Goal: Answer question/provide support

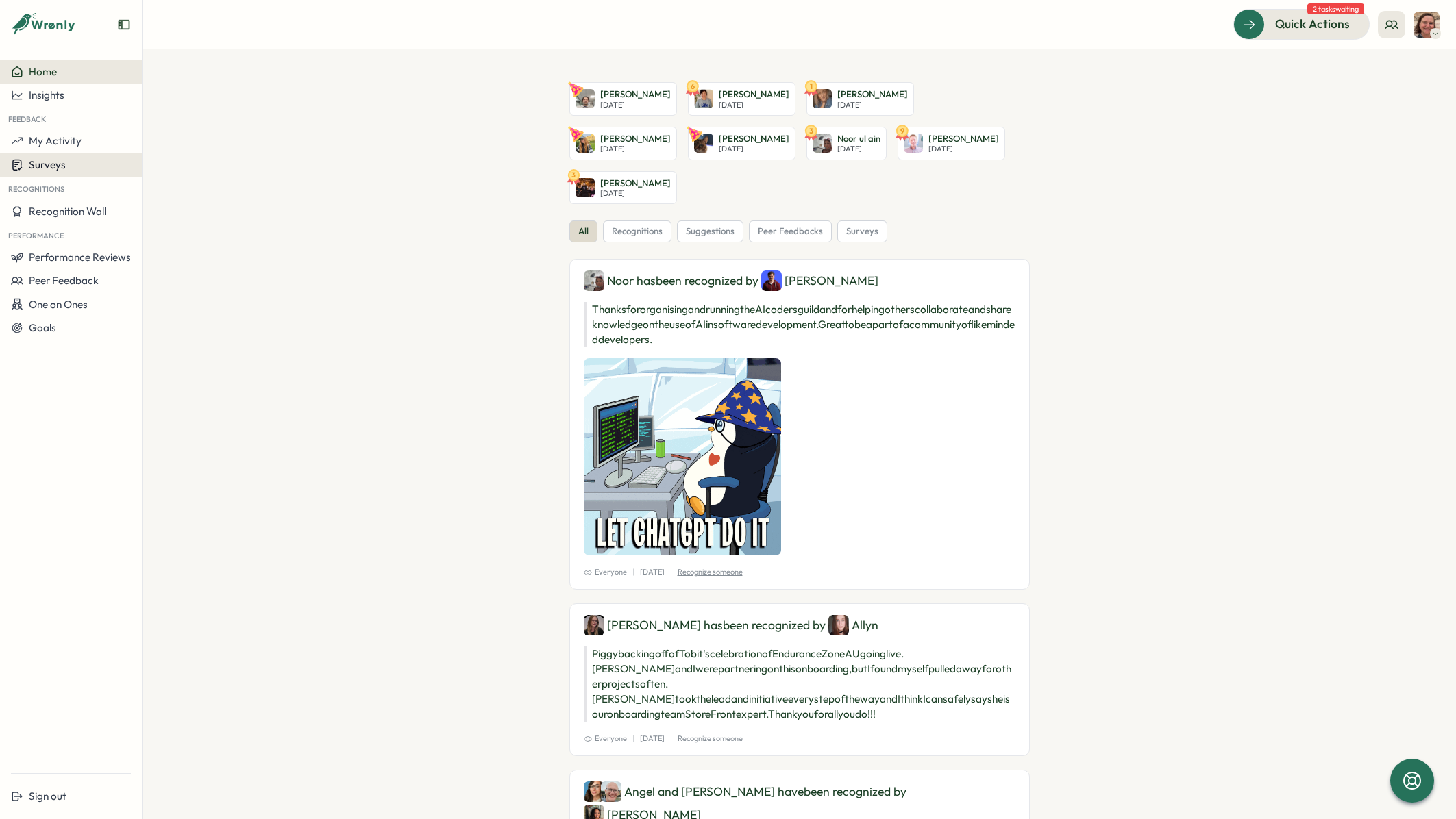
click at [47, 171] on span "Surveys" at bounding box center [47, 164] width 37 height 13
click at [151, 152] on div "Insights" at bounding box center [196, 151] width 102 height 15
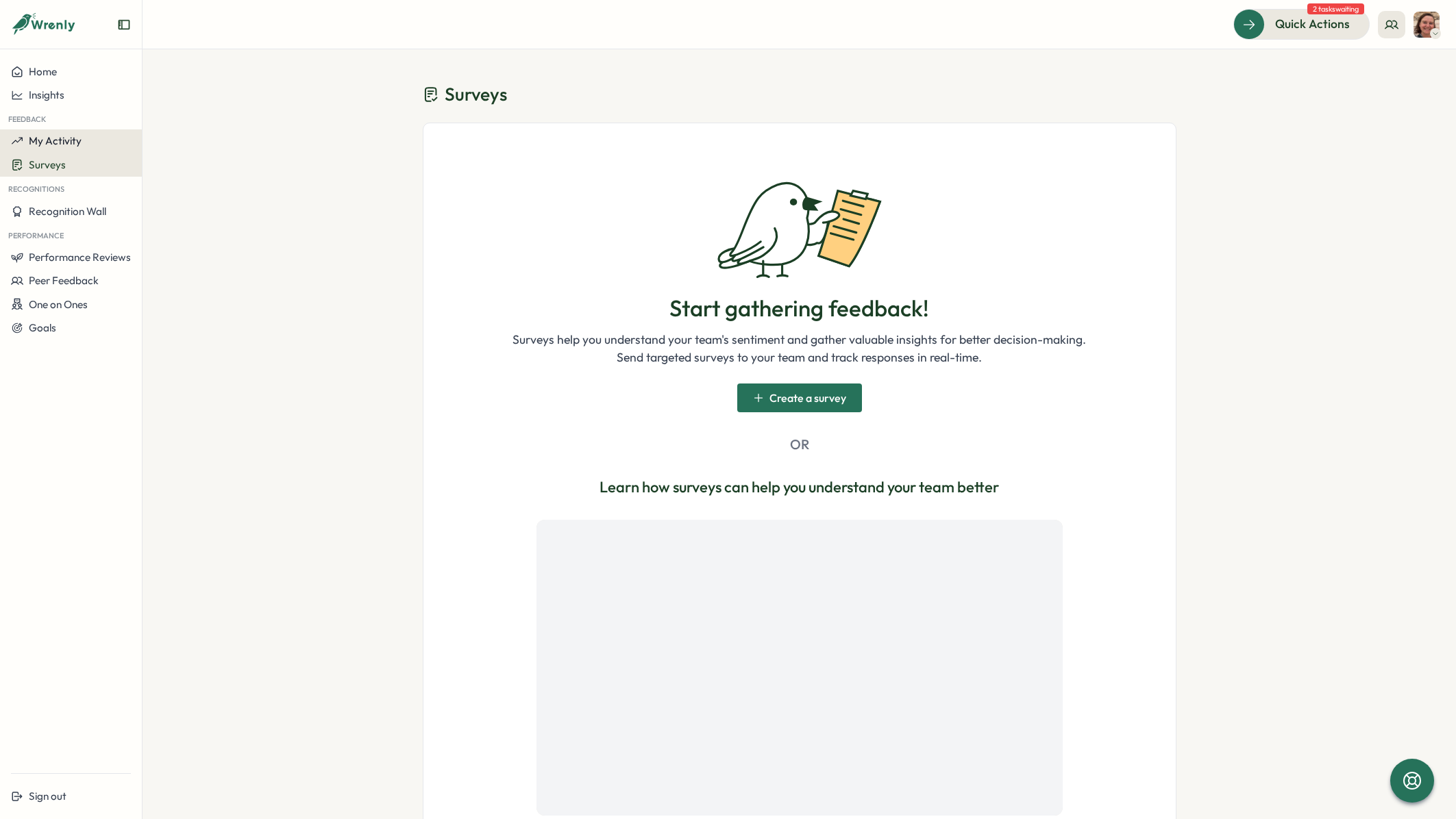
click at [62, 139] on span "My Activity" at bounding box center [55, 140] width 53 height 13
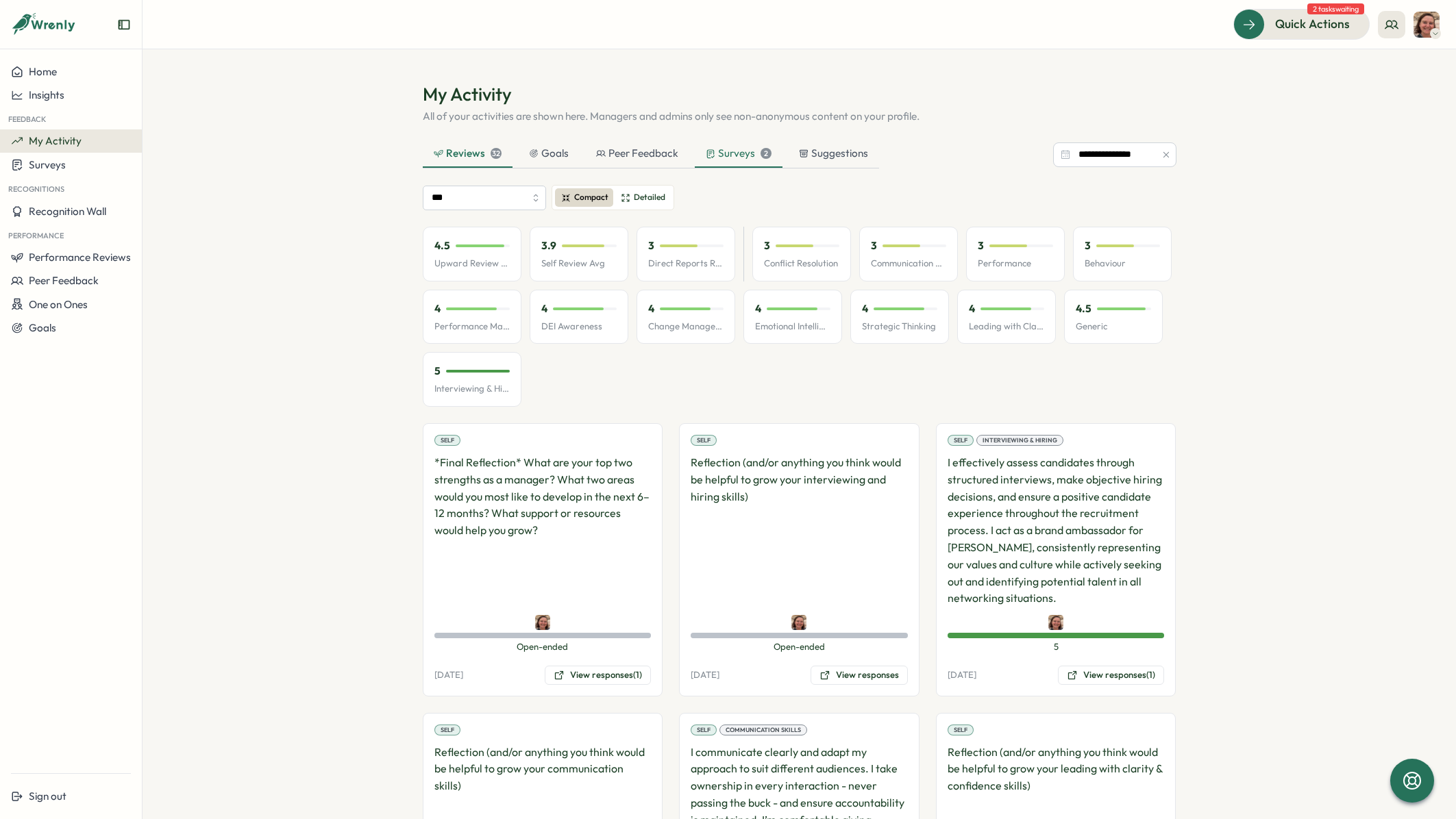
click at [740, 147] on div "Surveys 2" at bounding box center [738, 153] width 66 height 15
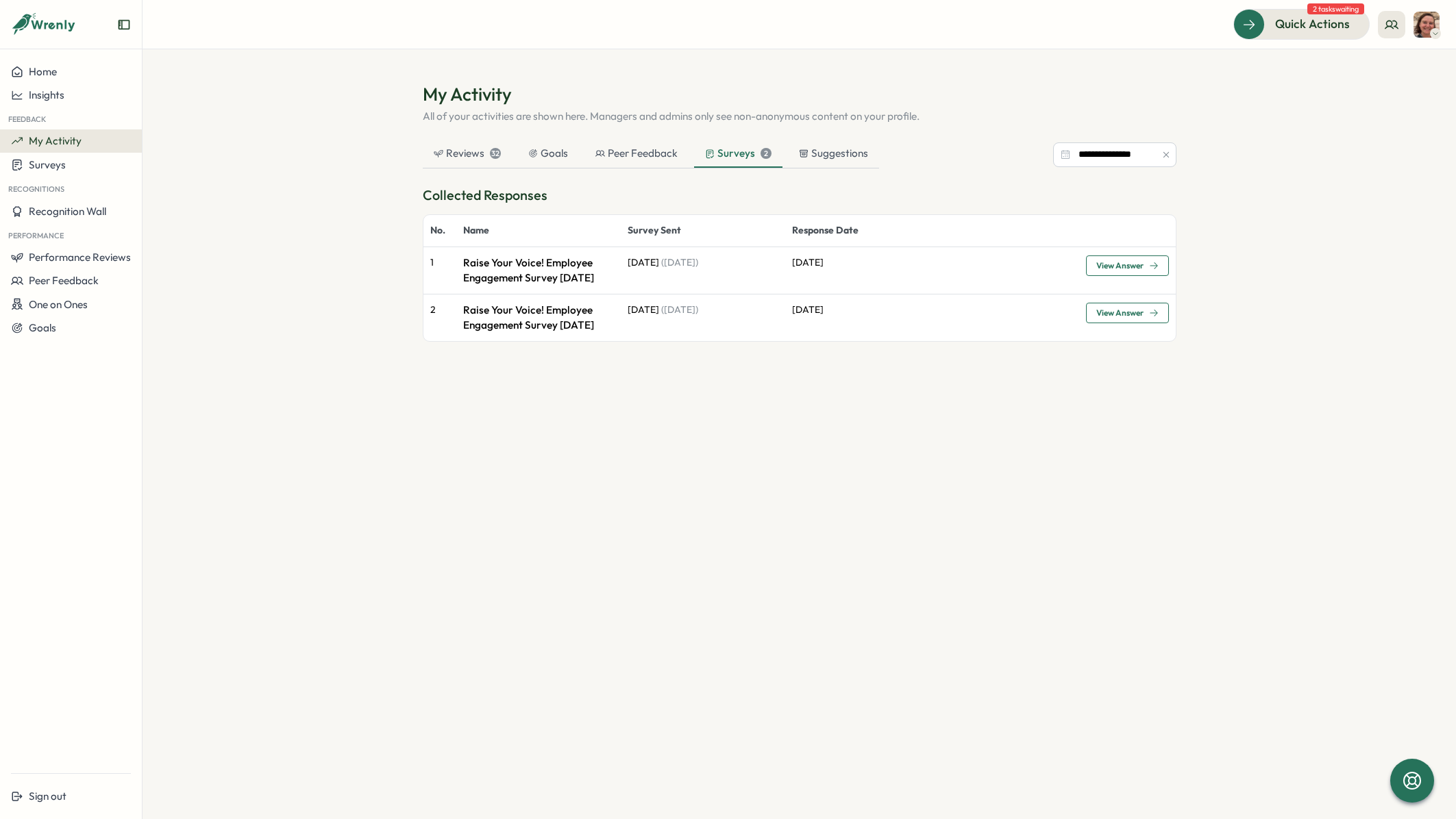
click at [1128, 265] on span "View Answer" at bounding box center [1120, 265] width 48 height 8
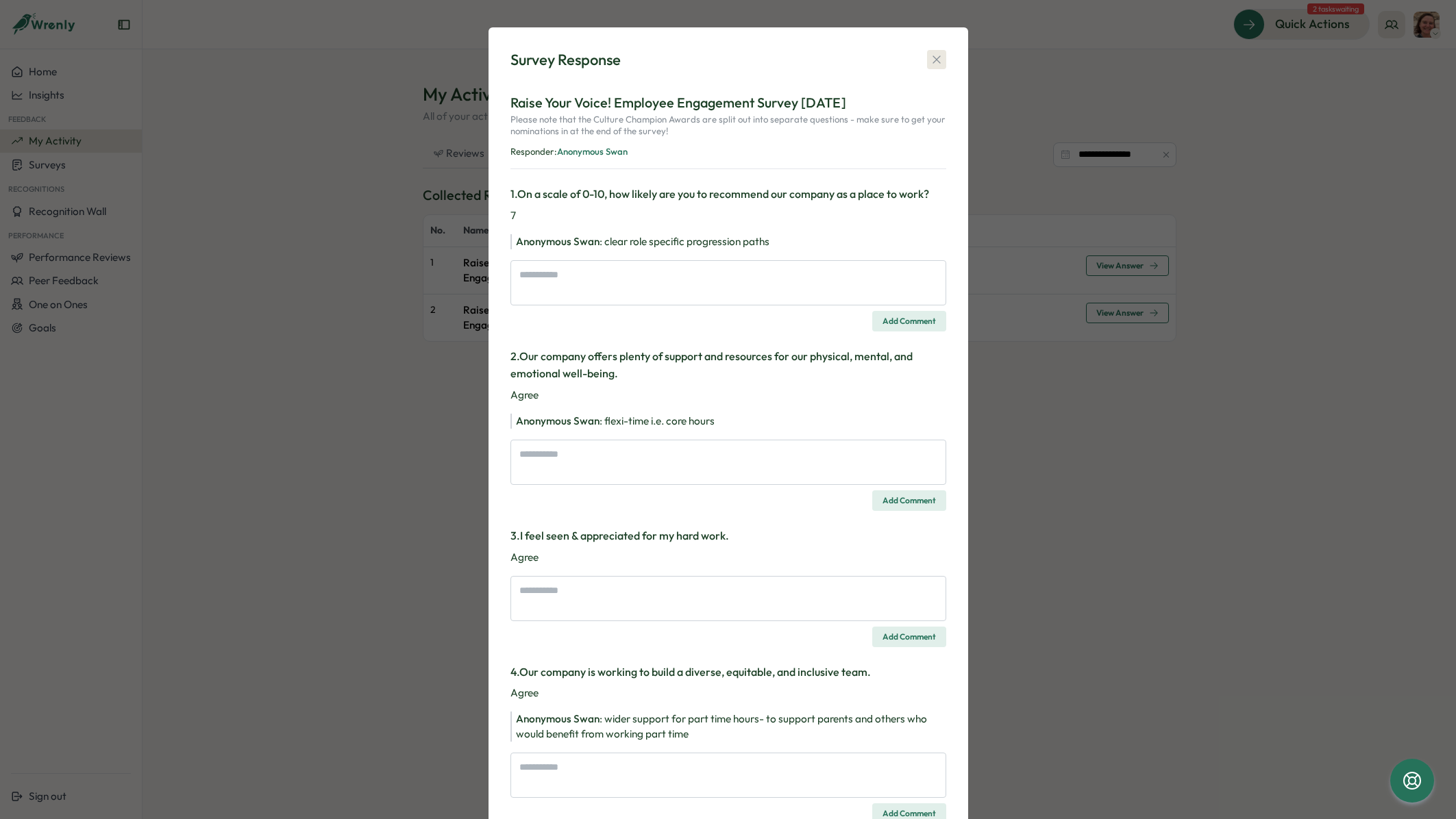
click at [934, 51] on button "button" at bounding box center [936, 59] width 19 height 19
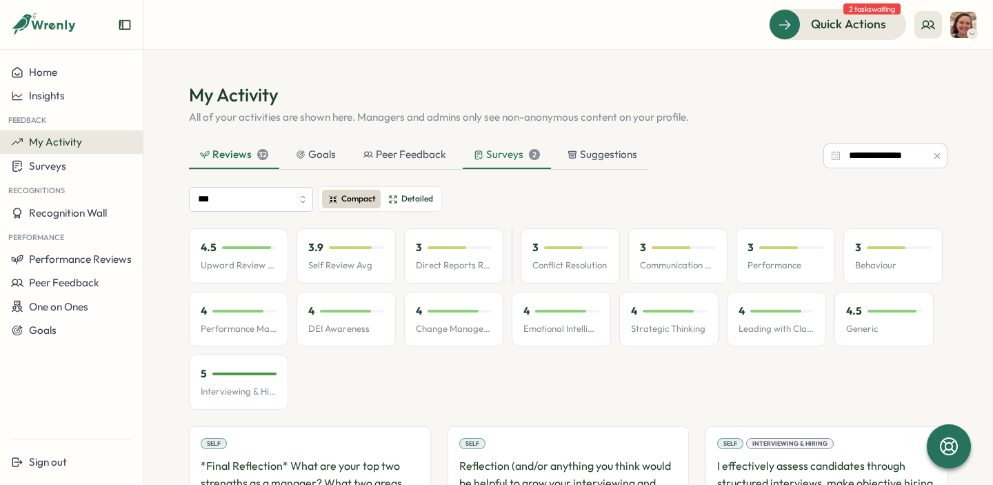
click at [495, 152] on div "Surveys 2" at bounding box center [507, 154] width 66 height 15
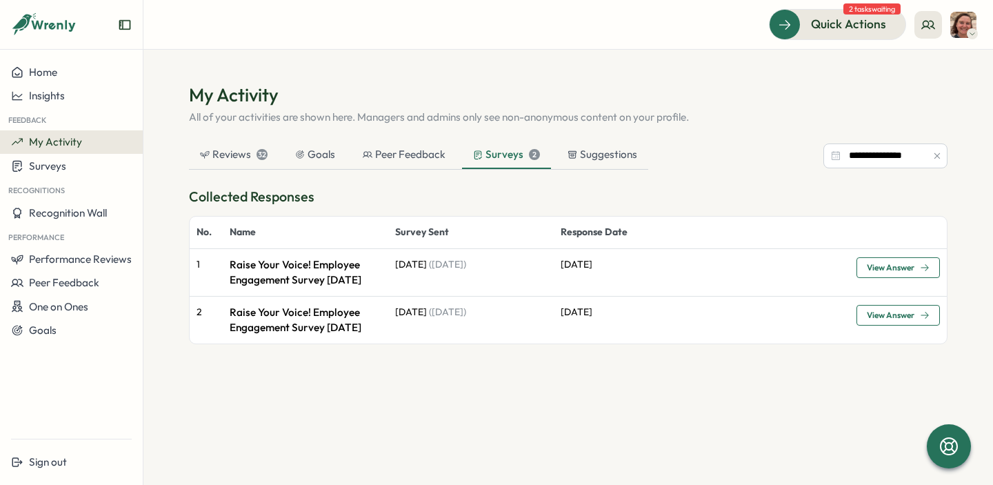
click at [916, 323] on span "View Answer" at bounding box center [898, 314] width 63 height 19
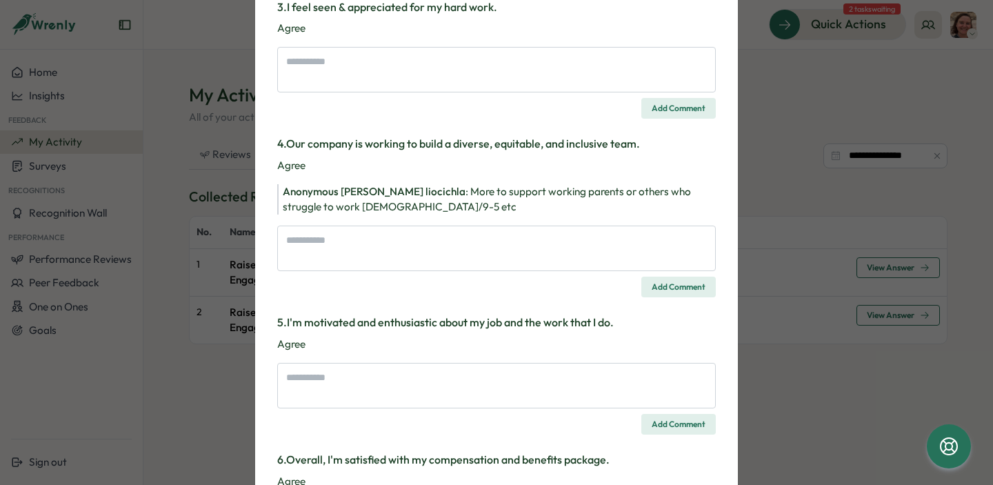
scroll to position [499, 0]
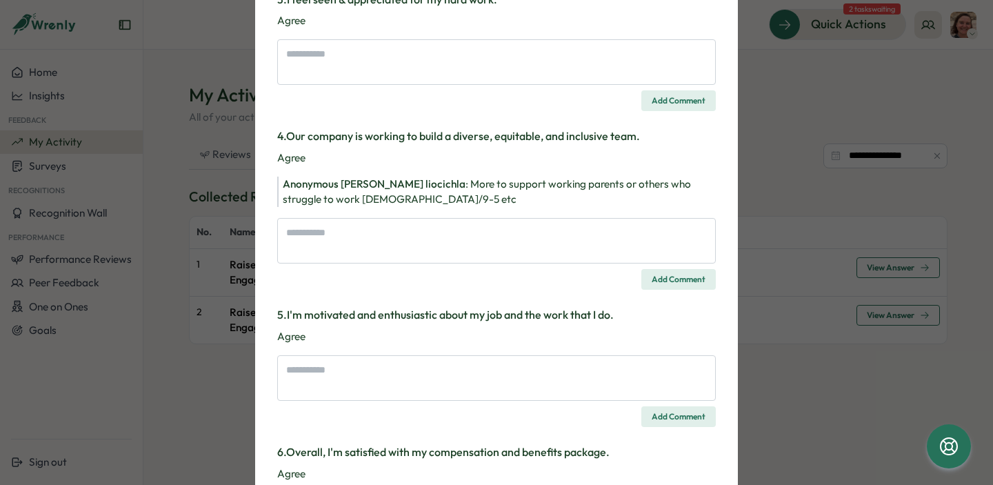
click at [290, 157] on p "Agree" at bounding box center [496, 157] width 438 height 15
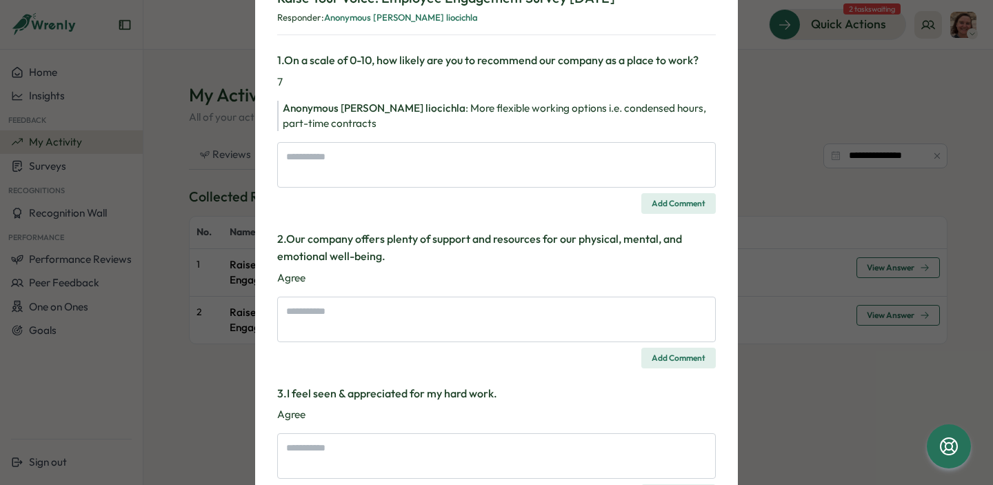
scroll to position [0, 0]
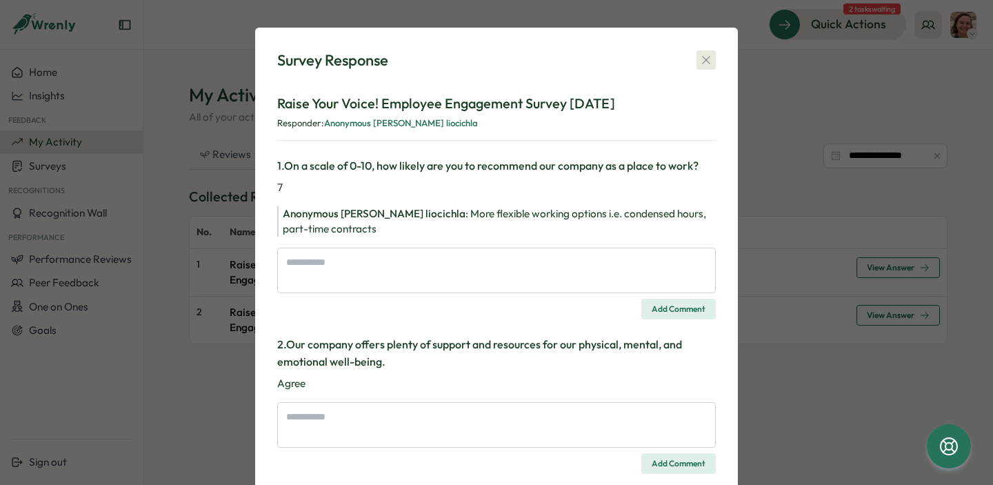
click at [702, 62] on icon "button" at bounding box center [706, 61] width 8 height 8
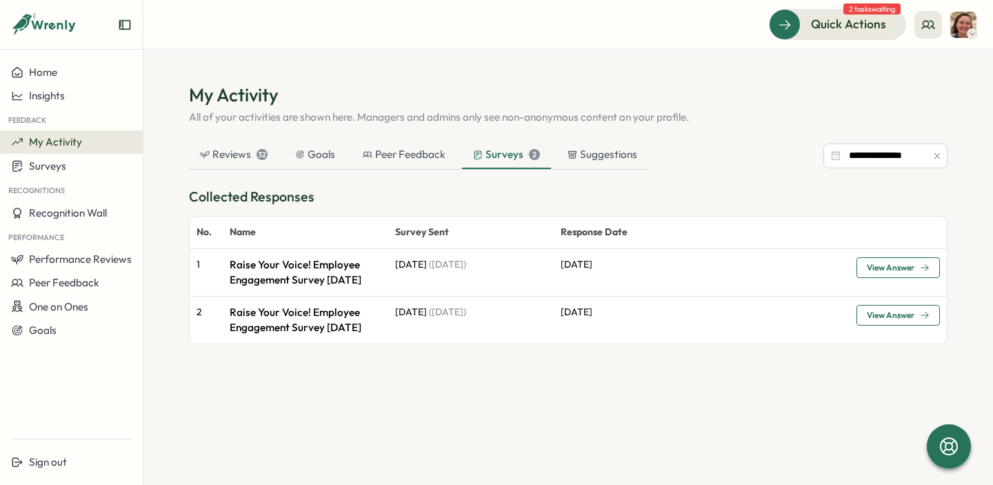
click at [898, 263] on span "View Answer" at bounding box center [891, 267] width 48 height 8
type textarea "*"
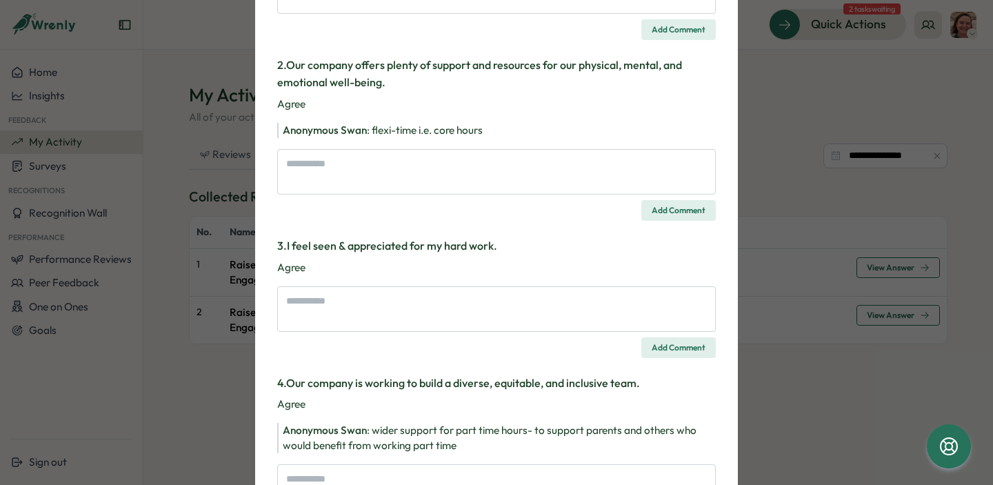
scroll to position [275, 0]
